Goal: Transaction & Acquisition: Purchase product/service

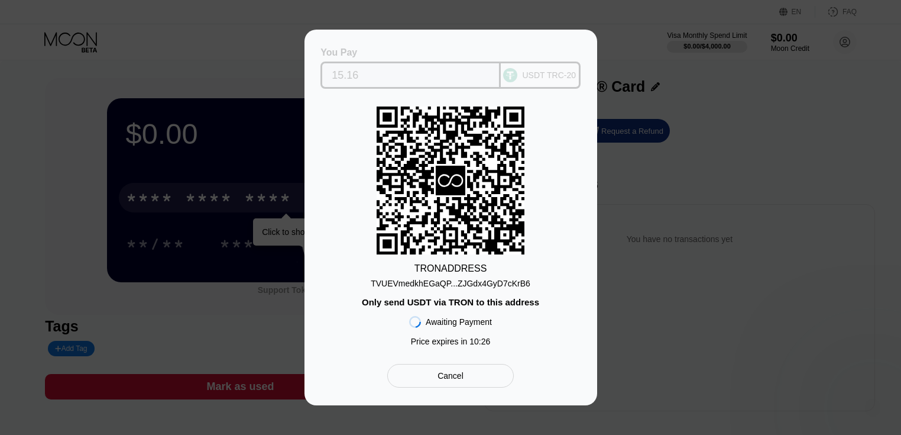
click at [355, 57] on div "You Pay 15.16" at bounding box center [411, 67] width 180 height 41
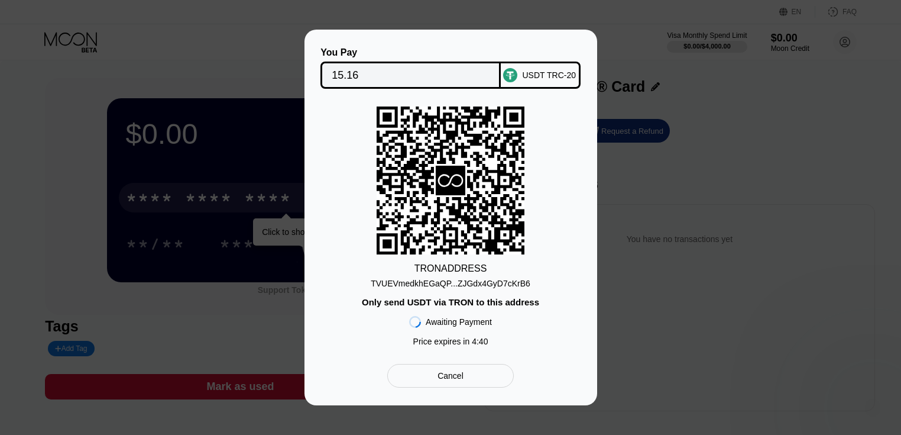
click at [452, 387] on div "Cancel" at bounding box center [450, 376] width 126 height 24
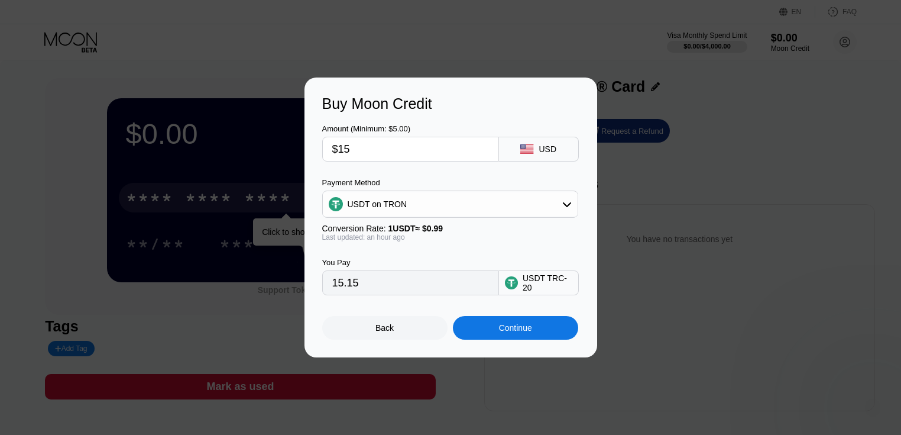
click at [357, 155] on input "$15" at bounding box center [410, 149] width 157 height 24
drag, startPoint x: 374, startPoint y: 293, endPoint x: 322, endPoint y: 294, distance: 51.5
click at [322, 294] on div "15.15" at bounding box center [410, 282] width 177 height 25
drag, startPoint x: 374, startPoint y: 148, endPoint x: 315, endPoint y: 149, distance: 58.6
click at [315, 149] on div "Buy Moon Credit Amount (Minimum: $5.00) $15 USD Payment Method USDT on TRON Con…" at bounding box center [451, 217] width 293 height 280
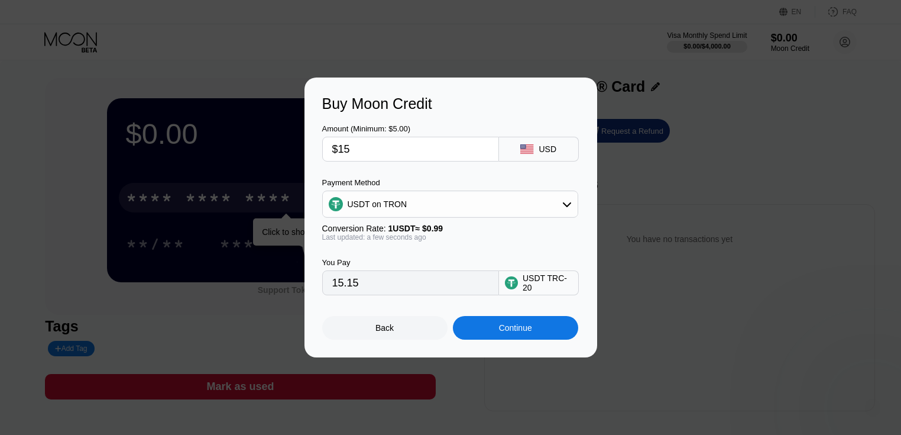
click at [351, 148] on input "$15" at bounding box center [410, 149] width 157 height 24
drag, startPoint x: 362, startPoint y: 151, endPoint x: 328, endPoint y: 153, distance: 34.3
click at [328, 153] on div "$15" at bounding box center [410, 149] width 177 height 25
drag, startPoint x: 374, startPoint y: 298, endPoint x: 326, endPoint y: 287, distance: 48.5
click at [326, 287] on div "15.15" at bounding box center [410, 282] width 177 height 25
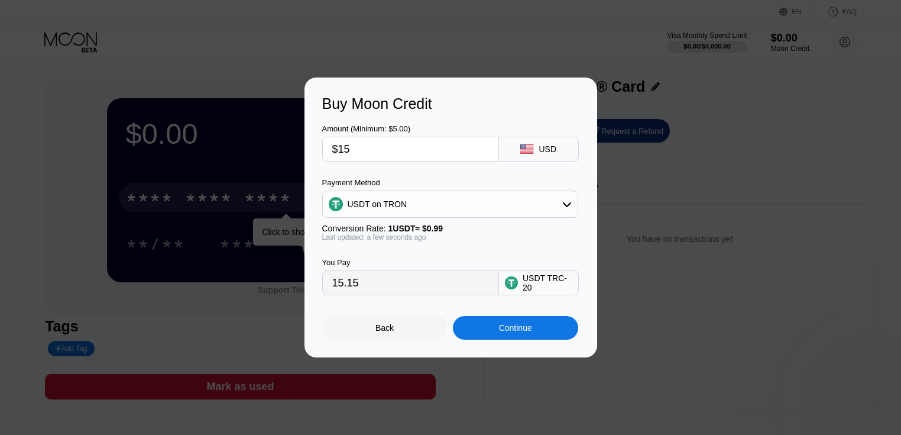
click at [367, 289] on input "15.15" at bounding box center [410, 283] width 157 height 24
drag, startPoint x: 367, startPoint y: 289, endPoint x: 320, endPoint y: 281, distance: 47.4
click at [320, 281] on div "Buy Moon Credit Amount (Minimum: $5.00) $15 USD Payment Method USDT on TRON Con…" at bounding box center [451, 217] width 293 height 280
click at [364, 294] on input "15.15" at bounding box center [410, 283] width 157 height 24
drag, startPoint x: 364, startPoint y: 297, endPoint x: 329, endPoint y: 287, distance: 36.7
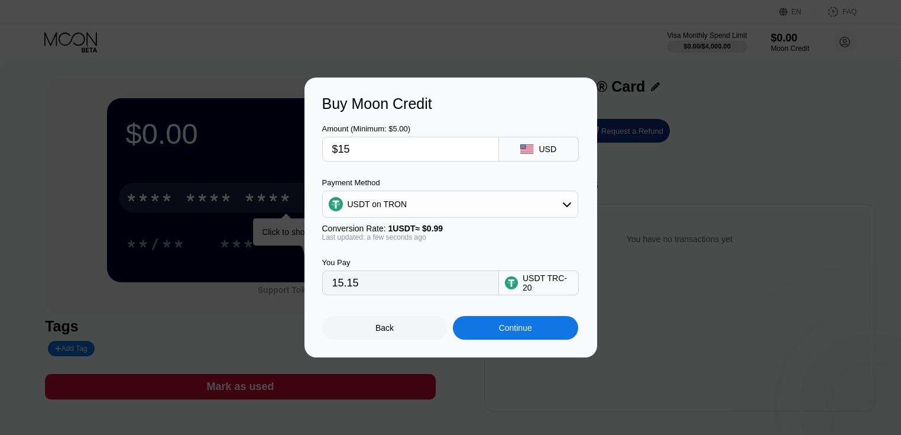
click at [329, 287] on div "15.15" at bounding box center [410, 282] width 177 height 25
click at [348, 287] on input "15.15" at bounding box center [410, 283] width 157 height 24
click at [359, 290] on input "15.15" at bounding box center [410, 283] width 157 height 24
click at [344, 286] on input "15.15" at bounding box center [410, 283] width 157 height 24
click at [500, 323] on div "Continue" at bounding box center [515, 328] width 125 height 24
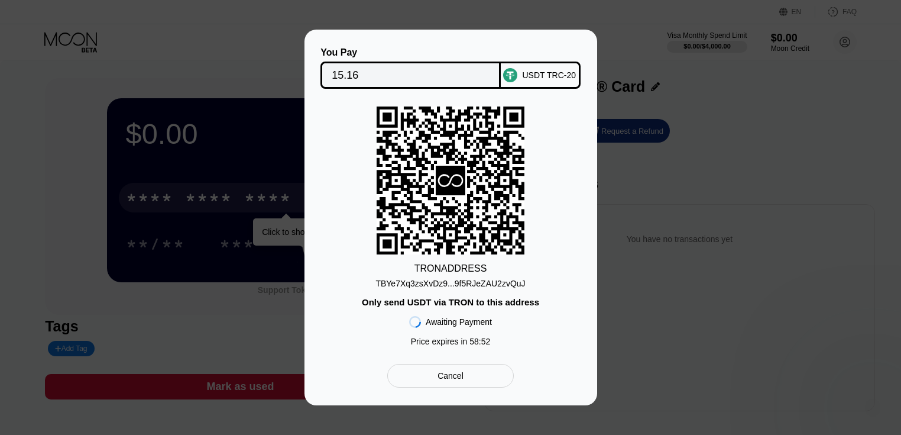
click at [451, 286] on div "TBYe7Xq3zsXvDz9...9f5RJeZAU2zvQuJ" at bounding box center [451, 283] width 150 height 9
click at [184, 291] on div "You Pay 15.16 USDT TRC-20 TRON ADDRESS TBYe7Xq3zsXvDz9...9f5RJeZAU2zvQuJ Only s…" at bounding box center [450, 218] width 901 height 376
click at [446, 381] on div "Cancel" at bounding box center [451, 375] width 26 height 11
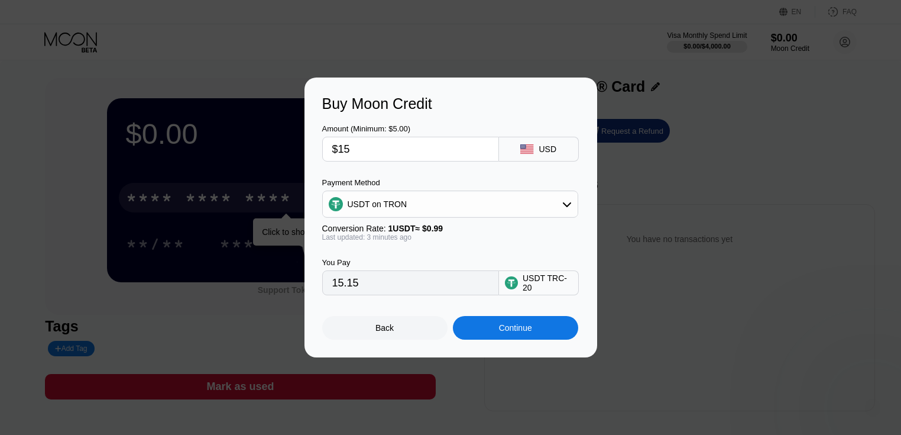
click at [393, 328] on div "Back" at bounding box center [385, 327] width 18 height 9
